Goal: Find contact information: Find contact information

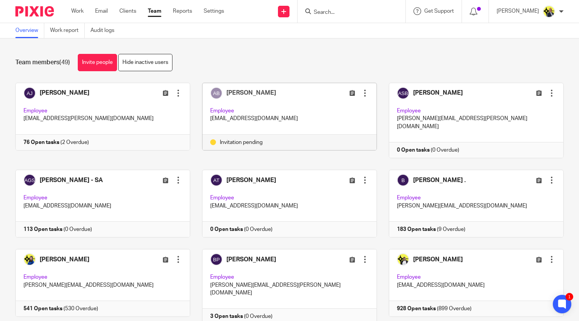
scroll to position [754, 0]
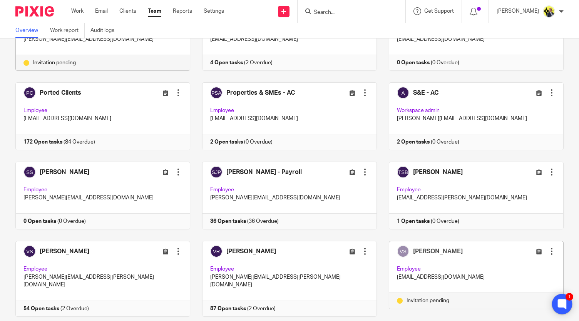
click at [564, 302] on icon at bounding box center [562, 304] width 6 height 6
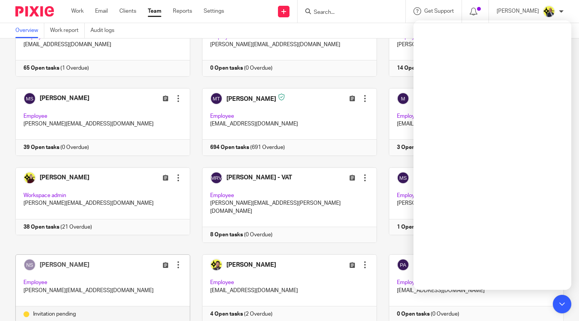
scroll to position [503, 0]
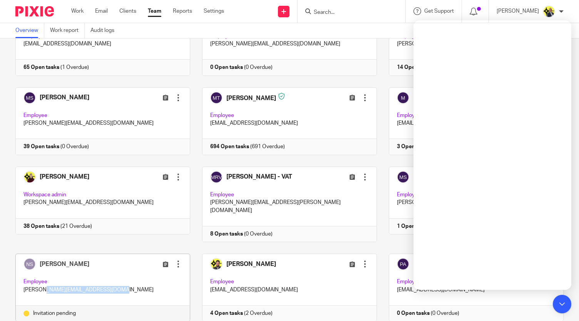
drag, startPoint x: 97, startPoint y: 249, endPoint x: 23, endPoint y: 247, distance: 74.4
click at [24, 286] on p "[PERSON_NAME][EMAIL_ADDRESS][DOMAIN_NAME]" at bounding box center [103, 290] width 159 height 8
copy p "[PERSON_NAME][EMAIL_ADDRESS][DOMAIN_NAME]"
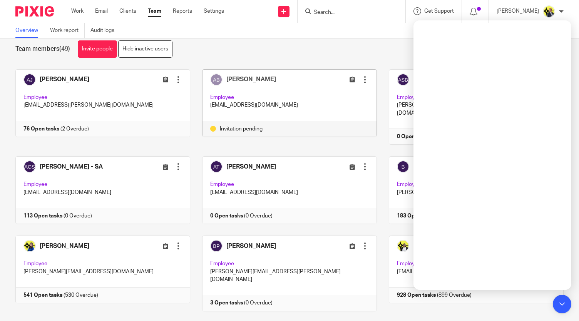
scroll to position [13, 0]
drag, startPoint x: 268, startPoint y: 106, endPoint x: 204, endPoint y: 107, distance: 63.6
click at [204, 107] on div "[PERSON_NAME] Edit user Resend invitation Deactivate user Remove user Employee …" at bounding box center [290, 96] width 174 height 52
copy p "[EMAIL_ADDRESS][DOMAIN_NAME]"
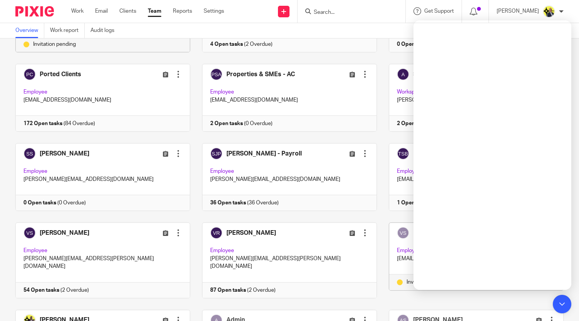
scroll to position [773, 0]
drag, startPoint x: 389, startPoint y: 216, endPoint x: 401, endPoint y: 215, distance: 12.3
click at [401, 255] on p "[EMAIL_ADDRESS][DOMAIN_NAME]" at bounding box center [476, 259] width 159 height 8
click at [562, 304] on icon at bounding box center [562, 304] width 6 height 6
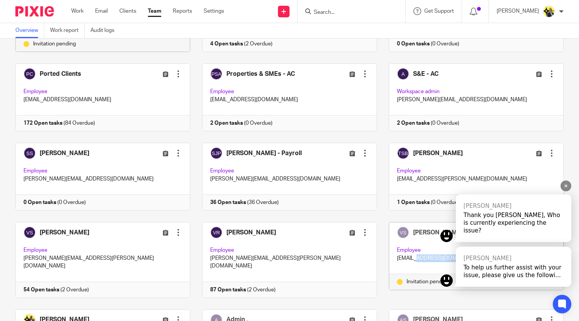
drag, startPoint x: 388, startPoint y: 215, endPoint x: 442, endPoint y: 212, distance: 54.4
click at [442, 212] on body "Work Email Clients Team Reports Settings Work Email Clients Team Reports Settin…" at bounding box center [289, 160] width 579 height 321
click at [448, 214] on div "[PERSON_NAME] Thank you [PERSON_NAME], Who is currently experiencing the issue?" at bounding box center [506, 221] width 131 height 52
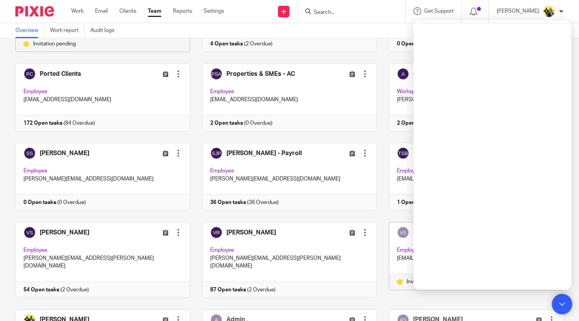
click at [562, 303] on icon at bounding box center [562, 304] width 6 height 6
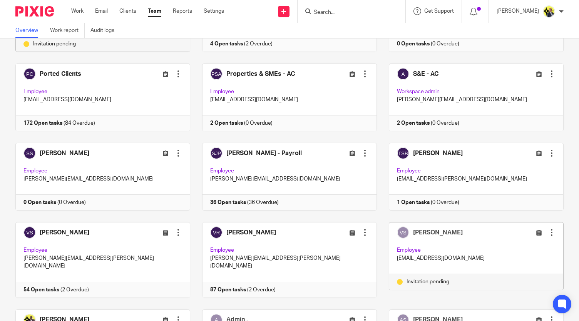
drag, startPoint x: 445, startPoint y: 215, endPoint x: 387, endPoint y: 215, distance: 58.6
click at [389, 223] on div "[PERSON_NAME] Edit user Resend invitation Deactivate user Remove user Employee …" at bounding box center [476, 249] width 174 height 52
copy p "[EMAIL_ADDRESS][DOMAIN_NAME]"
click at [564, 306] on icon at bounding box center [562, 304] width 6 height 6
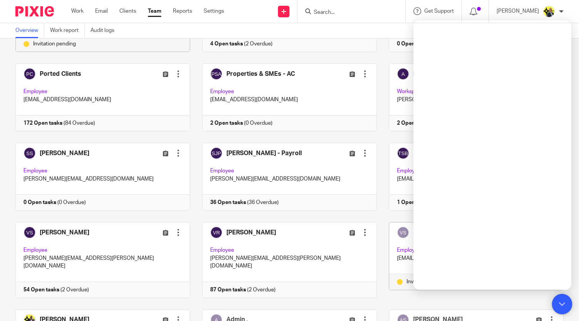
click at [568, 309] on icon at bounding box center [562, 304] width 13 height 13
